Goal: Task Accomplishment & Management: Manage account settings

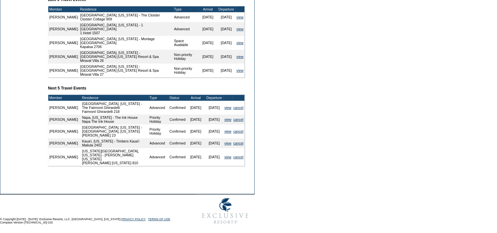
scroll to position [263, 0]
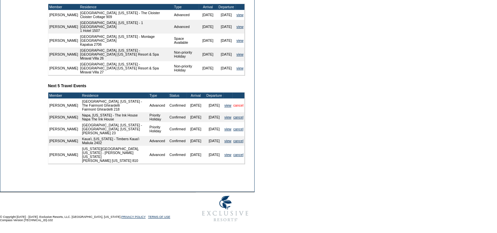
click at [238, 107] on link "cancel" at bounding box center [238, 105] width 10 height 4
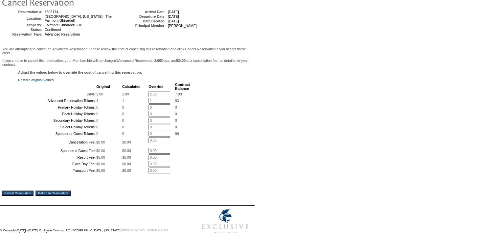
scroll to position [66, 0]
drag, startPoint x: 145, startPoint y: 99, endPoint x: 61, endPoint y: 104, distance: 83.6
click at [60, 104] on tbody "Original Calculated Override Contract Balance Days: 2.00 2.00 2.00 * 7.00 Advan…" at bounding box center [104, 127] width 171 height 91
type input "0"
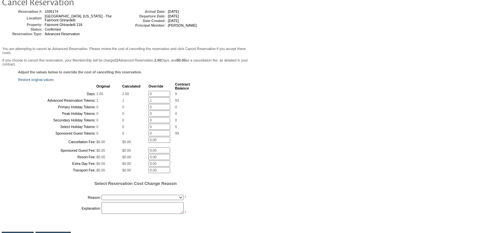
click at [286, 183] on form "Follow Us ::" at bounding box center [247, 107] width 495 height 343
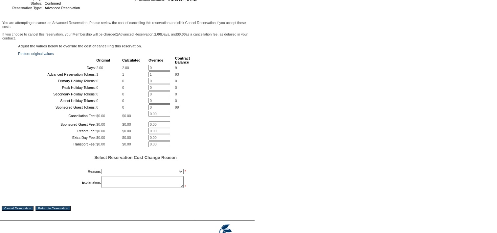
scroll to position [170, 0]
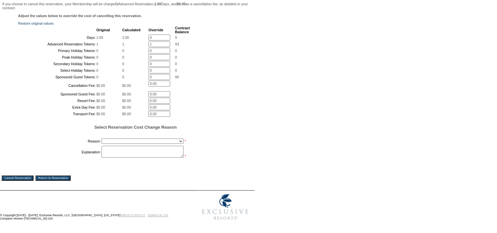
click at [132, 138] on select "Creating Continuous Stay Days Booked After Cancellation Experiential / Hotel / …" at bounding box center [142, 140] width 82 height 5
select select "1026"
click at [101, 138] on select "Creating Continuous Stay Days Booked After Cancellation Experiential / Hotel / …" at bounding box center [142, 140] width 82 height 5
click at [144, 138] on select "Creating Continuous Stay Days Booked After Cancellation Experiential / Hotel / …" at bounding box center [142, 140] width 82 height 5
click at [144, 139] on select "Creating Continuous Stay Days Booked After Cancellation Experiential / Hotel / …" at bounding box center [142, 140] width 82 height 5
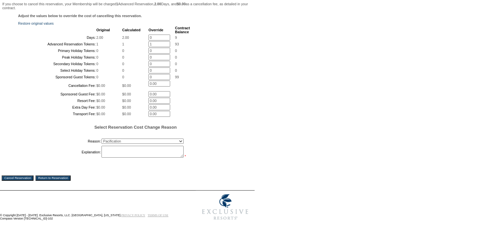
click at [144, 139] on select "Creating Continuous Stay Days Booked After Cancellation Experiential / Hotel / …" at bounding box center [142, 140] width 82 height 5
click at [145, 150] on textarea at bounding box center [142, 152] width 82 height 12
click at [118, 151] on textarea "gov't shutdown has significantly impacted Fleet Week schedule of events, includ…" at bounding box center [142, 152] width 82 height 12
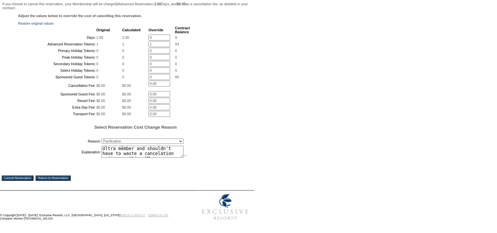
click at [101, 159] on table "Reason: Creating Continuous Stay Days Booked After Cancellation Experiential / …" at bounding box center [104, 147] width 172 height 22
click at [102, 157] on textarea "gov't shutdown has significantly impacted Fleet Week schedule of events, includ…" at bounding box center [142, 152] width 82 height 12
drag, startPoint x: 142, startPoint y: 185, endPoint x: 156, endPoint y: 189, distance: 14.7
click at [142, 157] on textarea "gov't shutdown has significantly impacted Fleet Week schedule of events, includ…" at bounding box center [142, 152] width 82 height 12
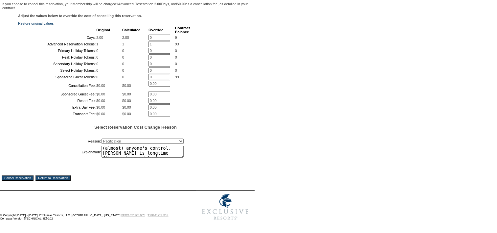
scroll to position [59, 0]
click at [218, 129] on h5 "Select Reservation Cost Change Reason" at bounding box center [135, 126] width 235 height 5
click at [166, 157] on textarea "gov't shutdown has significantly impacted Fleet Week schedule of events, includ…" at bounding box center [142, 152] width 82 height 12
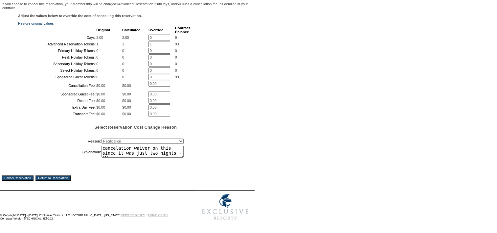
type textarea "gov't shutdown has significantly impacted Fleet Week schedule of events, includ…"
click at [12, 180] on input "Cancel Reservation" at bounding box center [18, 177] width 32 height 5
